Goal: Navigation & Orientation: Find specific page/section

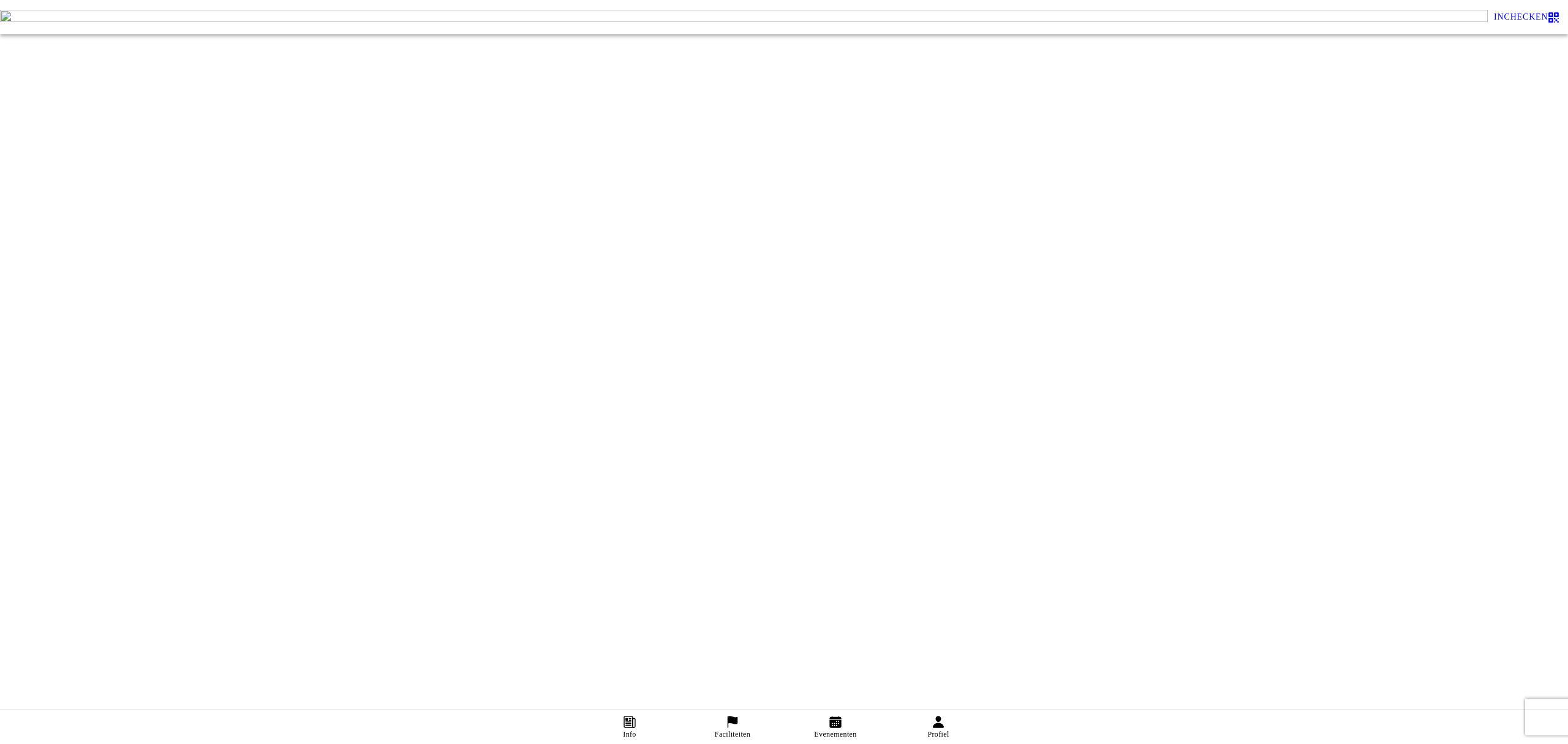
click at [846, 711] on span "Evenementen" at bounding box center [835, 727] width 88 height 35
click at [748, 721] on span "Faciliteiten" at bounding box center [733, 727] width 88 height 35
click at [831, 734] on ion-label "Evenementen" at bounding box center [835, 734] width 43 height 9
click at [932, 719] on icon at bounding box center [938, 722] width 14 height 14
click at [314, 135] on div "Inloggen E-mail Volgende Een account aanmaken Terug naar app Wachtwoord vergete…" at bounding box center [784, 78] width 1568 height 157
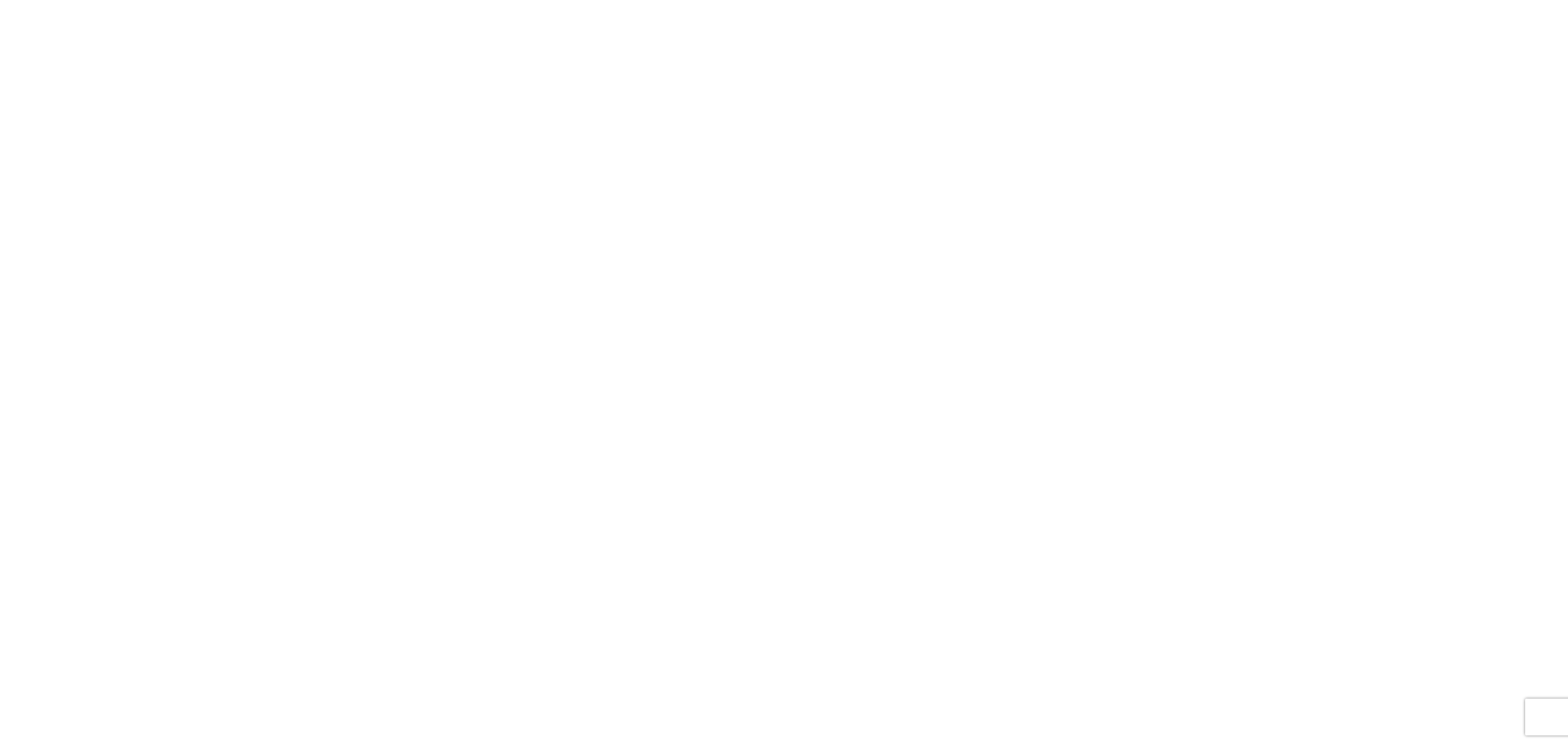
click at [347, 71] on div at bounding box center [784, 54] width 1548 height 35
click at [347, 60] on input "email" at bounding box center [784, 54] width 1548 height 11
click at [823, 723] on span "Evenementen" at bounding box center [835, 727] width 88 height 35
click at [739, 715] on icon at bounding box center [733, 722] width 14 height 14
click at [631, 709] on span "Info" at bounding box center [630, 727] width 88 height 35
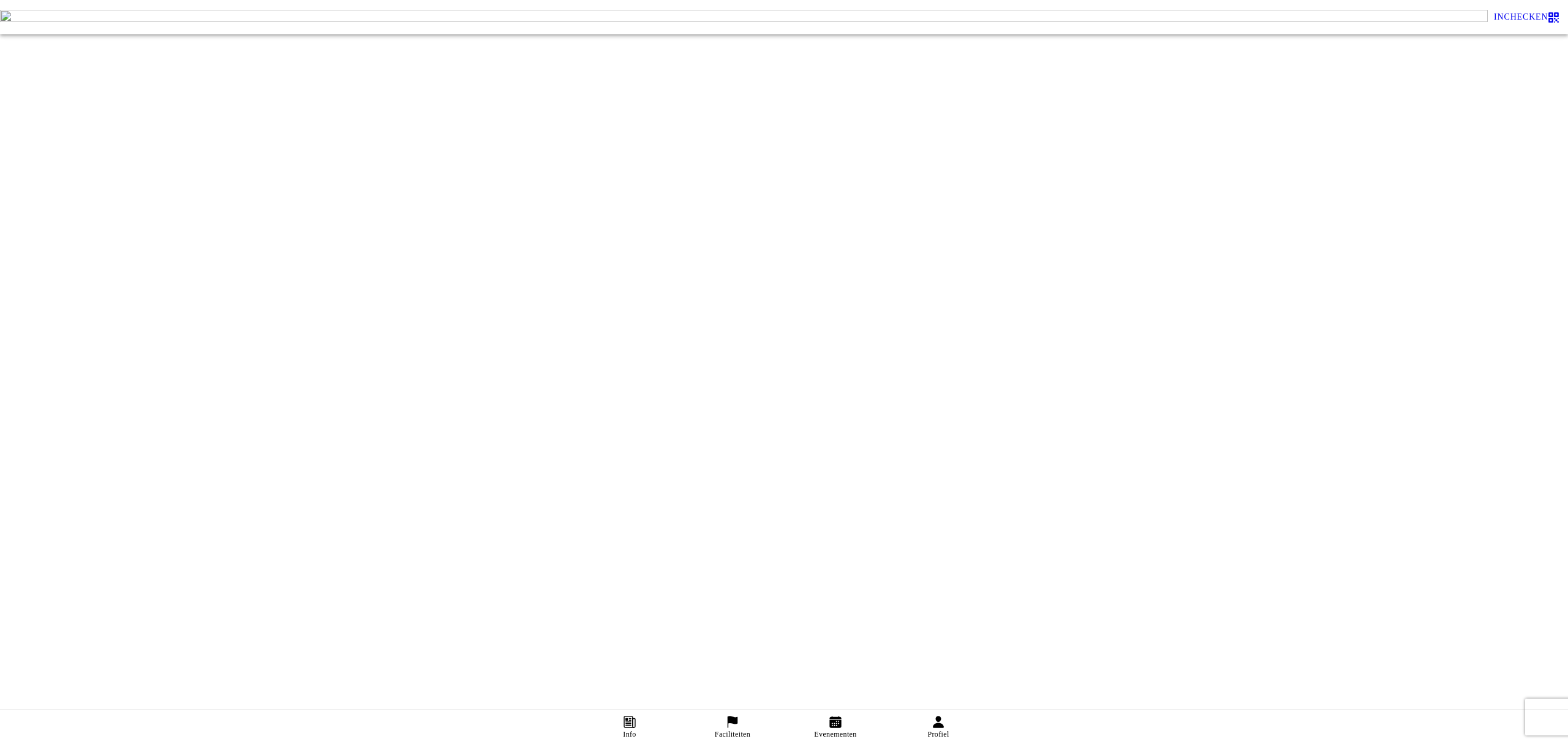
click at [760, 465] on button "Delen" at bounding box center [784, 476] width 1553 height 22
click at [831, 733] on ion-label "Evenementen" at bounding box center [835, 734] width 43 height 9
click at [927, 717] on span "Profiel" at bounding box center [938, 727] width 88 height 35
